Goal: Book appointment/travel/reservation

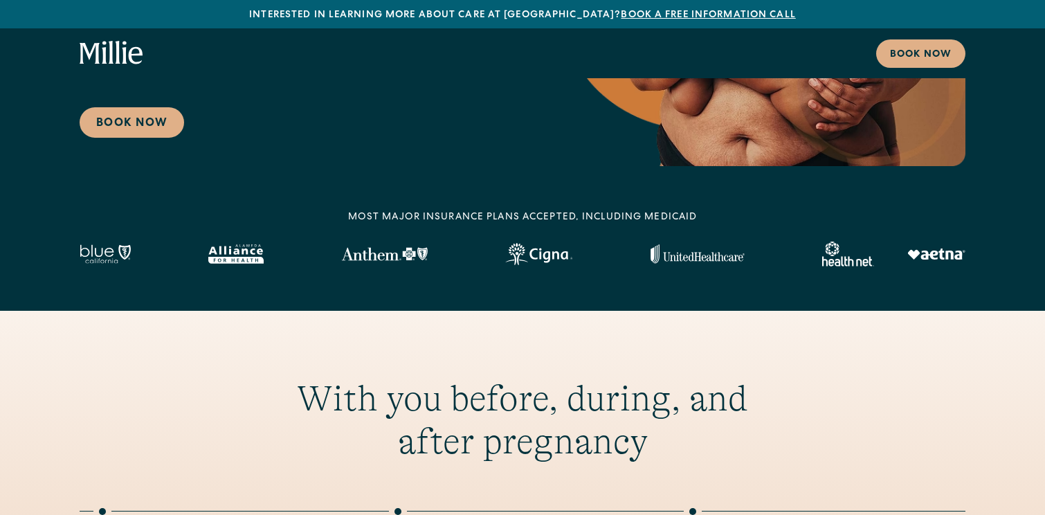
scroll to position [350, 0]
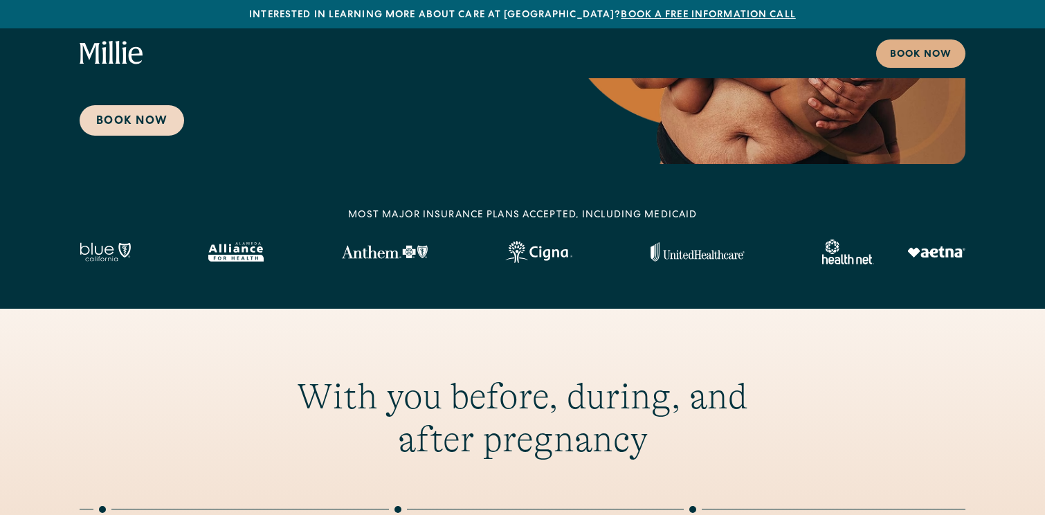
click at [161, 105] on link "Book Now" at bounding box center [132, 120] width 104 height 30
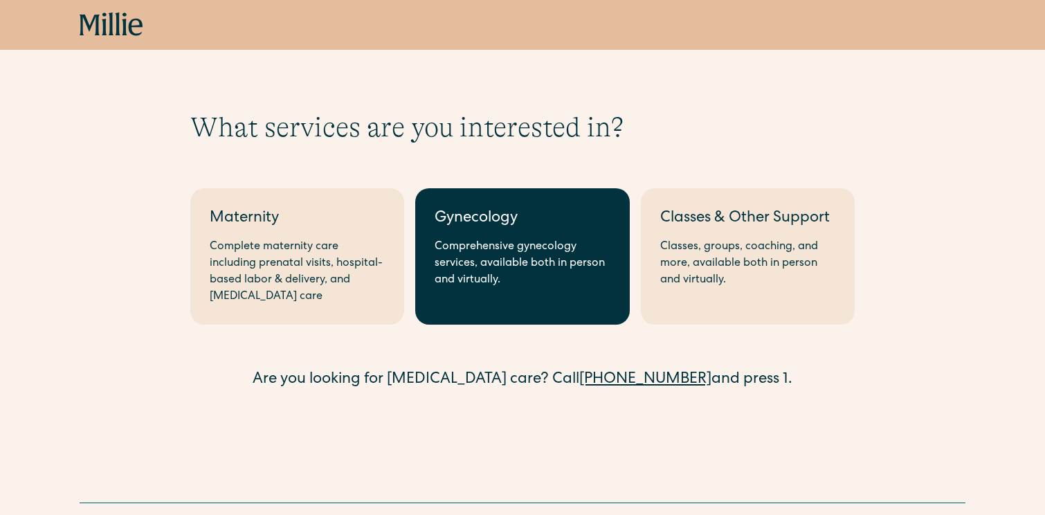
click at [439, 276] on div "Comprehensive gynecology services, available both in person and virtually." at bounding box center [521, 264] width 175 height 50
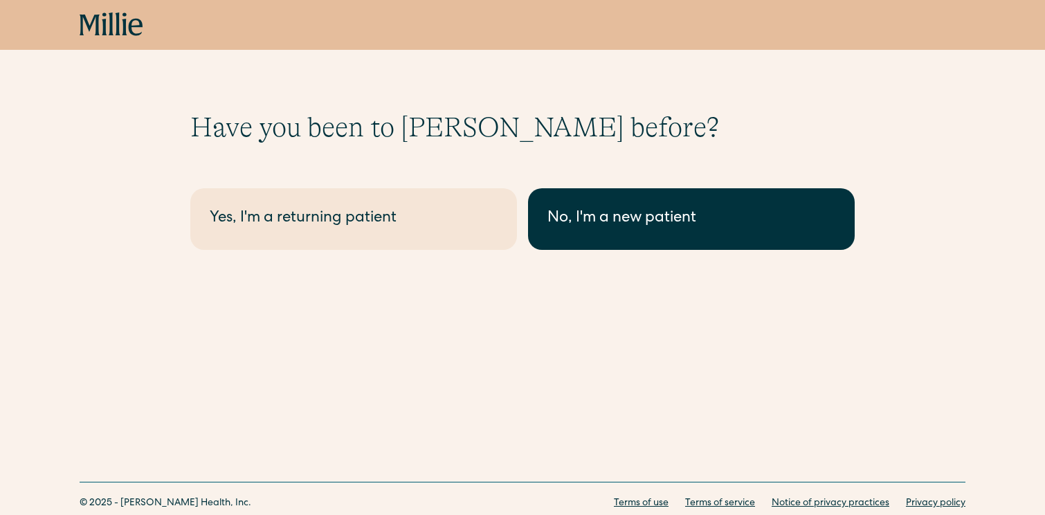
click at [592, 215] on div "No, I'm a new patient" at bounding box center [691, 219] width 288 height 23
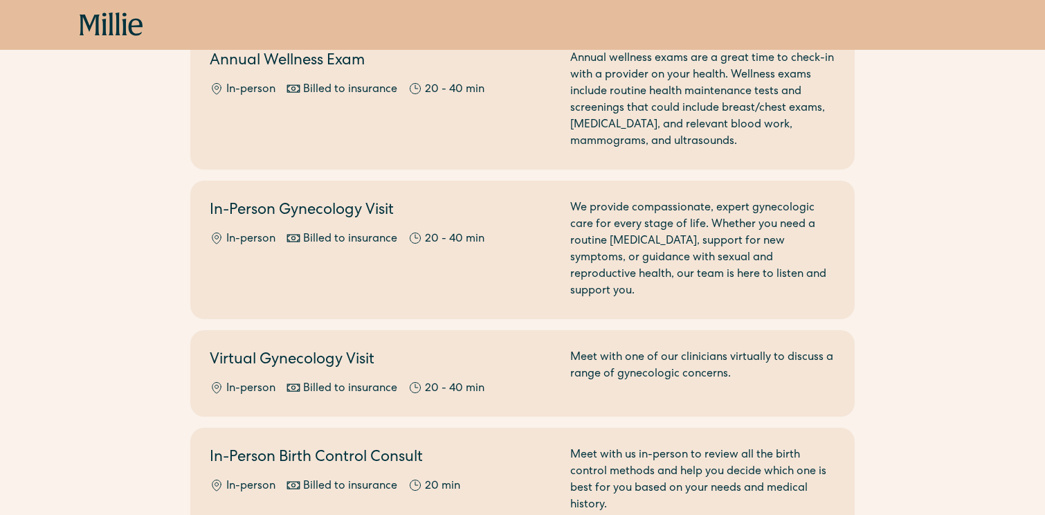
scroll to position [158, 0]
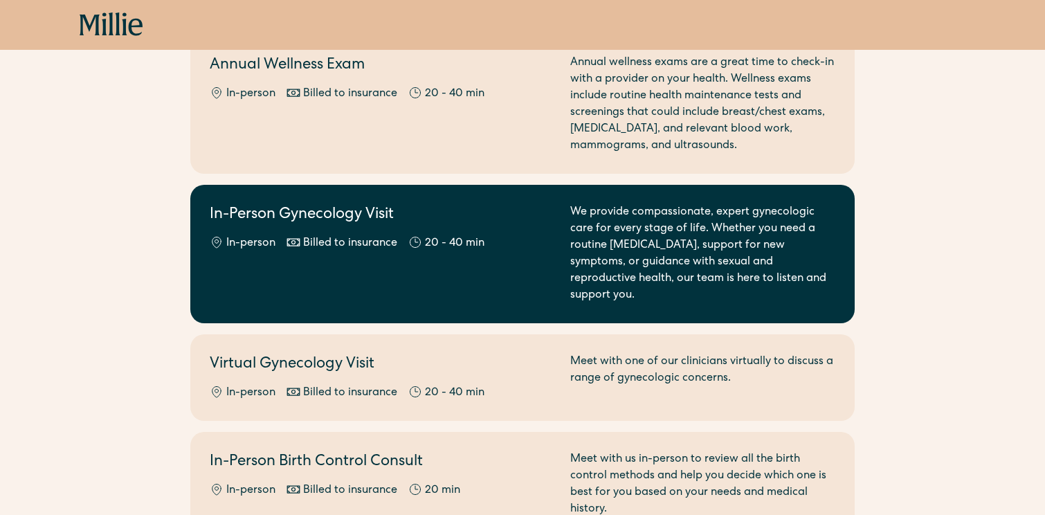
click at [726, 237] on div "We provide compassionate, expert gynecologic care for every stage of life. Whet…" at bounding box center [702, 254] width 265 height 100
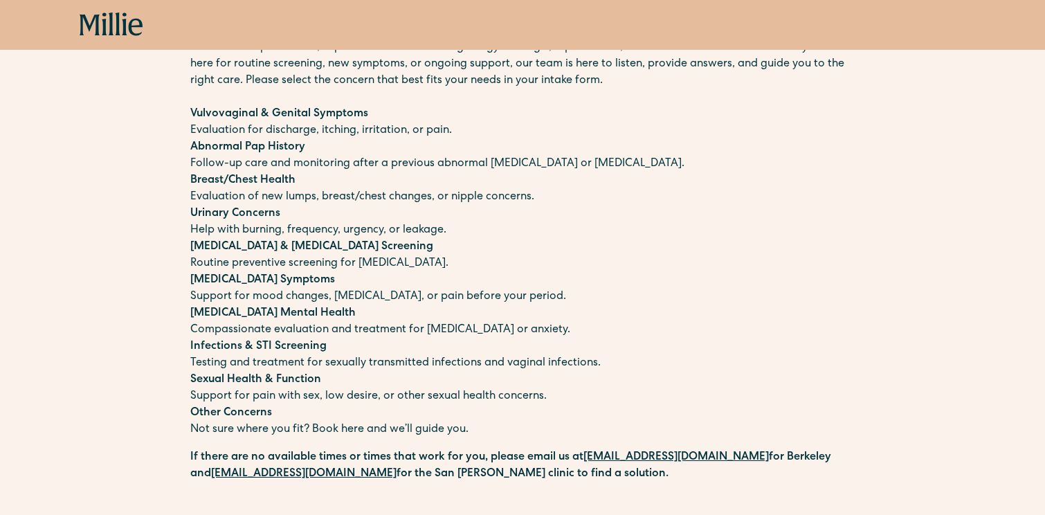
scroll to position [133, 0]
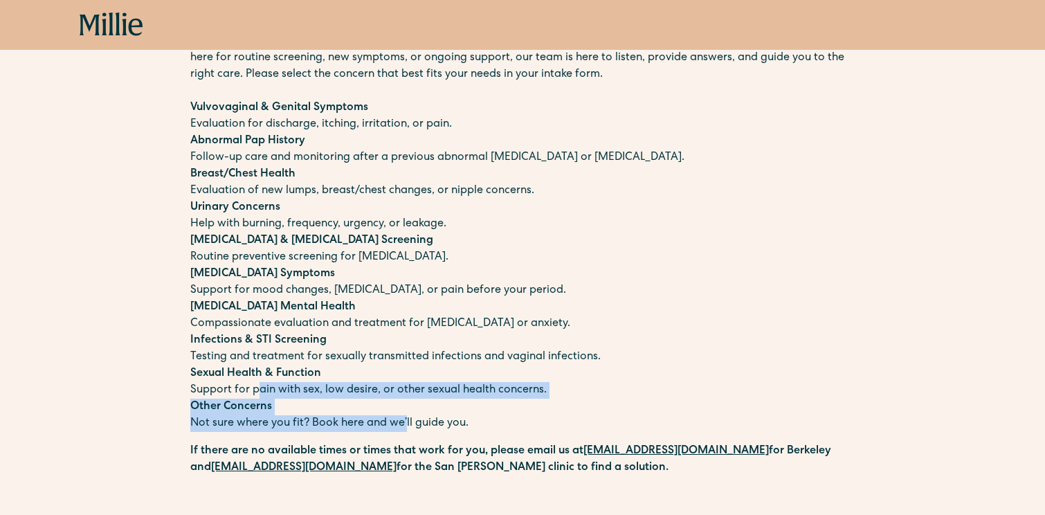
drag, startPoint x: 257, startPoint y: 395, endPoint x: 405, endPoint y: 423, distance: 150.6
click at [405, 423] on div "We offer compassionate, expert care for a wide range of gynecologic, reproducti…" at bounding box center [522, 232] width 664 height 398
click at [405, 423] on p "Other Concerns Not sure where you fit? Book here and we’ll guide you." at bounding box center [522, 414] width 664 height 33
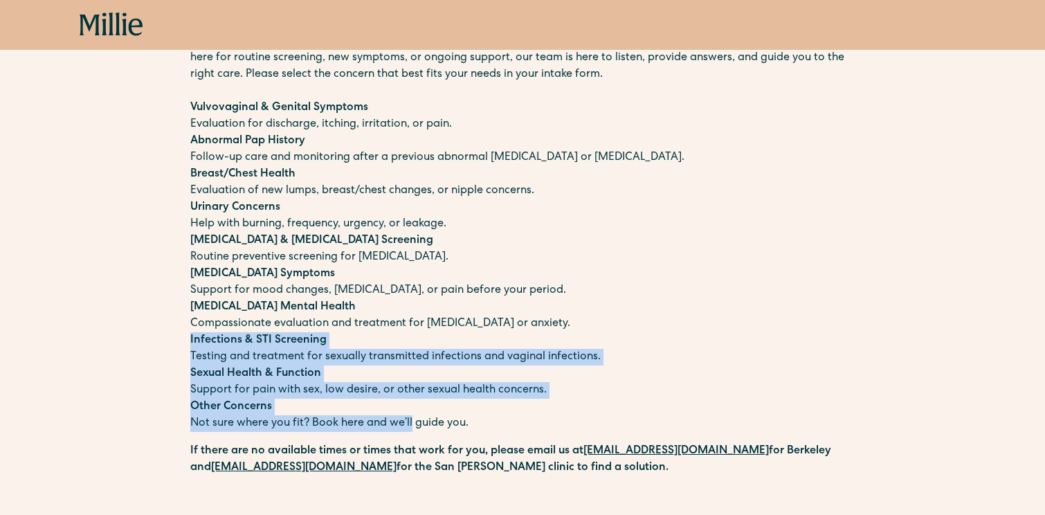
drag, startPoint x: 405, startPoint y: 423, endPoint x: 203, endPoint y: 340, distance: 218.1
click at [203, 340] on div "We offer compassionate, expert care for a wide range of gynecologic, reproducti…" at bounding box center [522, 232] width 664 height 398
click at [203, 340] on strong "Infections & STI Screening" at bounding box center [258, 340] width 136 height 11
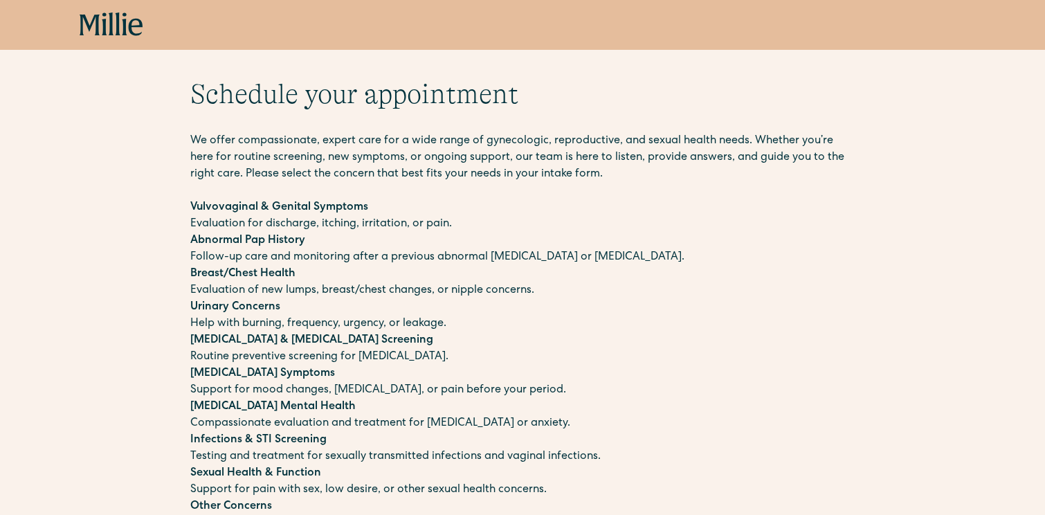
scroll to position [0, 0]
